Goal: Entertainment & Leisure: Consume media (video, audio)

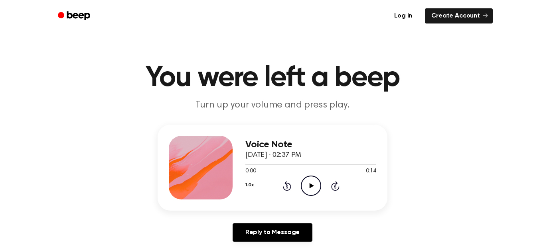
click at [310, 177] on circle at bounding box center [311, 186] width 20 height 20
click at [312, 187] on icon at bounding box center [311, 185] width 4 height 5
click at [312, 185] on icon at bounding box center [311, 185] width 4 height 5
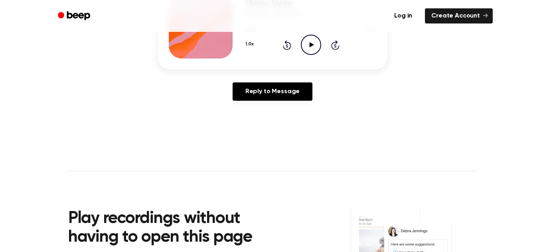
click at [314, 46] on icon "Play Audio" at bounding box center [311, 45] width 20 height 20
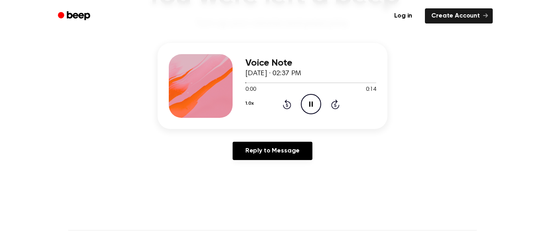
scroll to position [81, 0]
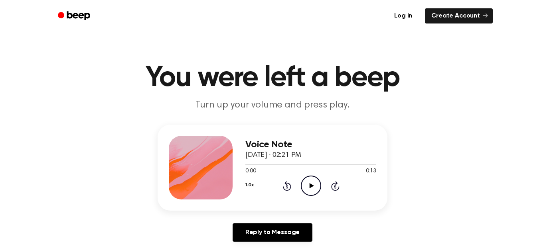
click at [314, 183] on icon "Play Audio" at bounding box center [311, 186] width 20 height 20
click at [308, 181] on icon "Play Audio" at bounding box center [311, 186] width 20 height 20
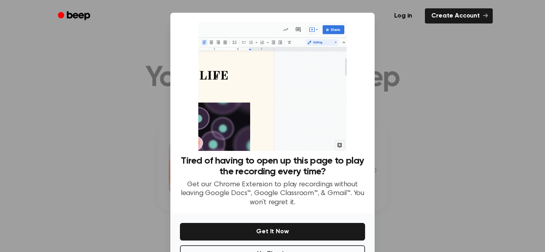
scroll to position [28, 0]
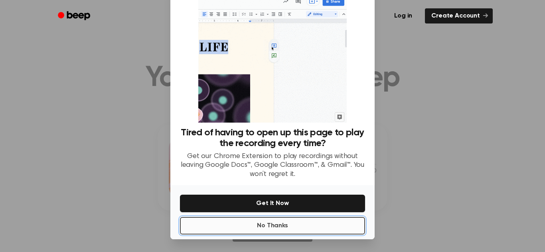
click at [311, 221] on button "No Thanks" at bounding box center [272, 226] width 185 height 18
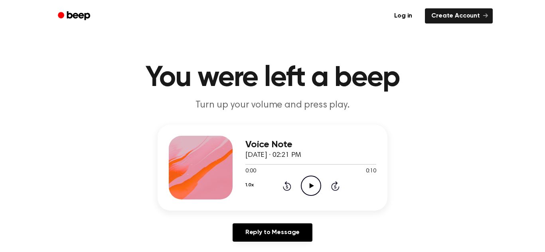
click at [312, 195] on icon "Play Audio" at bounding box center [311, 186] width 20 height 20
click at [309, 186] on icon "Play Audio" at bounding box center [311, 186] width 20 height 20
click at [314, 174] on div "0:00 0:08" at bounding box center [310, 171] width 131 height 8
click at [309, 185] on icon "Play Audio" at bounding box center [311, 186] width 20 height 20
click at [311, 189] on icon "Play Audio" at bounding box center [311, 186] width 20 height 20
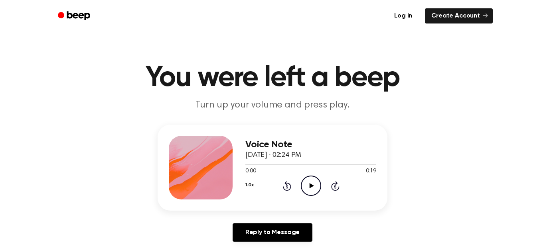
click at [307, 186] on icon "Play Audio" at bounding box center [311, 186] width 20 height 20
click at [318, 188] on icon "Play Audio" at bounding box center [311, 186] width 20 height 20
click at [307, 185] on icon "Play Audio" at bounding box center [311, 186] width 20 height 20
click at [303, 187] on icon "Play Audio" at bounding box center [311, 186] width 20 height 20
click at [314, 188] on icon "Play Audio" at bounding box center [311, 186] width 20 height 20
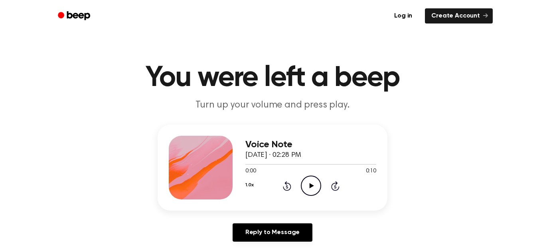
click at [311, 182] on icon "Play Audio" at bounding box center [311, 186] width 20 height 20
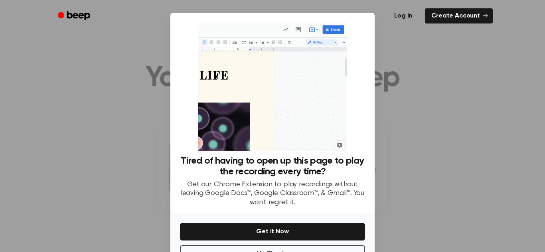
scroll to position [28, 0]
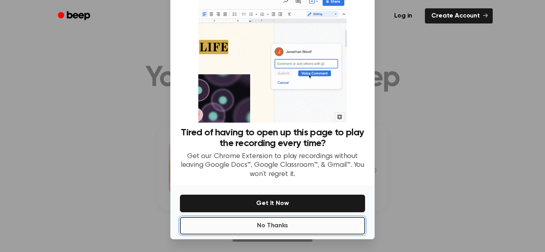
click at [327, 226] on button "No Thanks" at bounding box center [272, 226] width 185 height 18
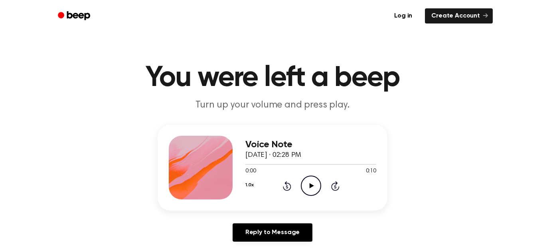
click at [307, 185] on icon "Play Audio" at bounding box center [311, 186] width 20 height 20
click at [306, 184] on icon "Play Audio" at bounding box center [311, 186] width 20 height 20
